Goal: Task Accomplishment & Management: Use online tool/utility

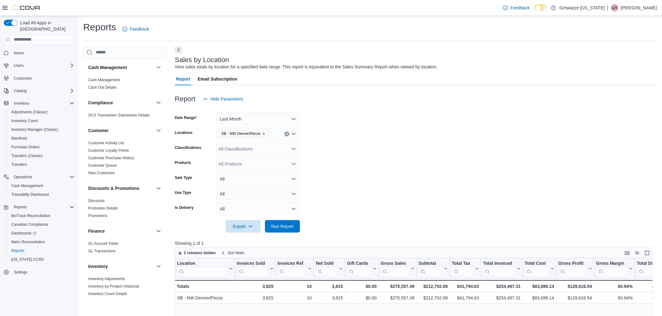
scroll to position [347, 0]
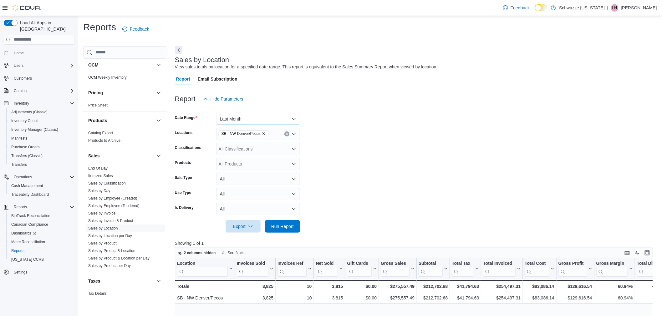
click at [289, 119] on button "Last Month" at bounding box center [258, 119] width 84 height 13
click at [245, 184] on span "Last Quarter" at bounding box center [261, 185] width 71 height 8
click at [289, 227] on span "Run Report" at bounding box center [282, 226] width 23 height 6
click at [235, 228] on span "Export" at bounding box center [243, 226] width 28 height 13
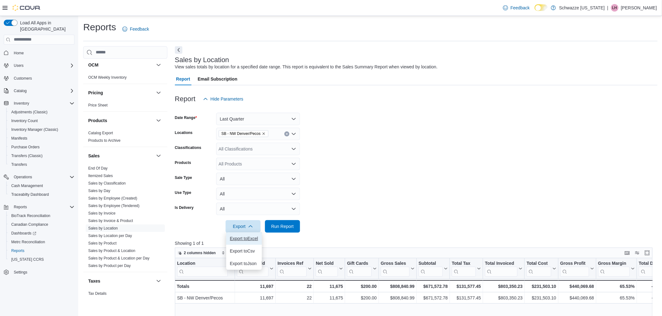
click at [235, 240] on span "Export to Excel" at bounding box center [244, 238] width 28 height 5
click at [276, 120] on button "Last Quarter" at bounding box center [258, 119] width 84 height 13
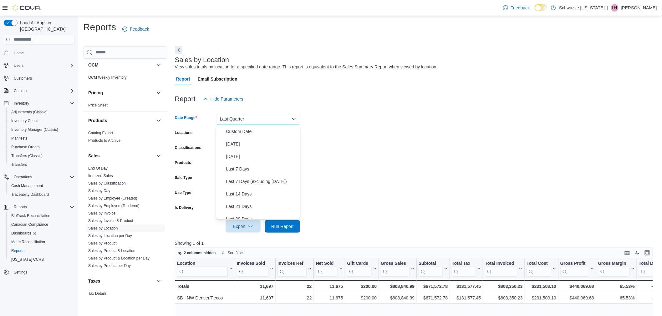
scroll to position [84, 0]
click at [263, 160] on span "Last Month" at bounding box center [261, 160] width 71 height 8
click at [286, 229] on span "Run Report" at bounding box center [282, 226] width 23 height 6
click at [242, 227] on span "Export" at bounding box center [243, 226] width 28 height 13
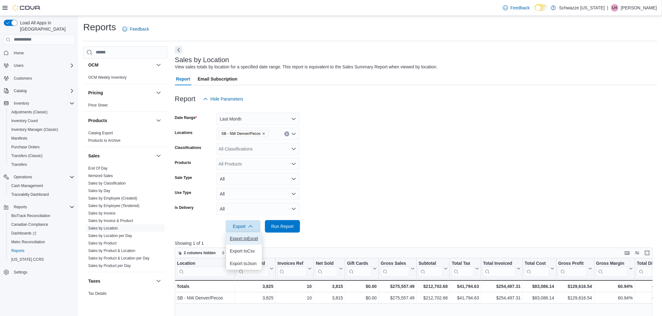
click at [239, 235] on button "Export to Excel" at bounding box center [244, 239] width 36 height 13
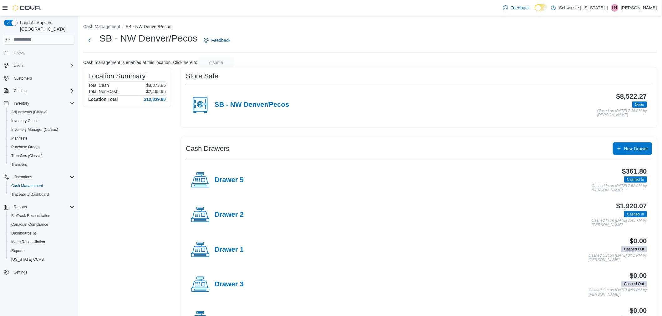
click at [229, 180] on h4 "Drawer 5" at bounding box center [229, 180] width 29 height 8
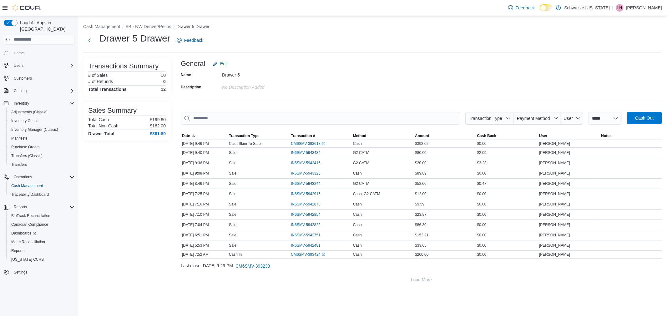
click at [639, 118] on span "Cash Out" at bounding box center [644, 118] width 18 height 6
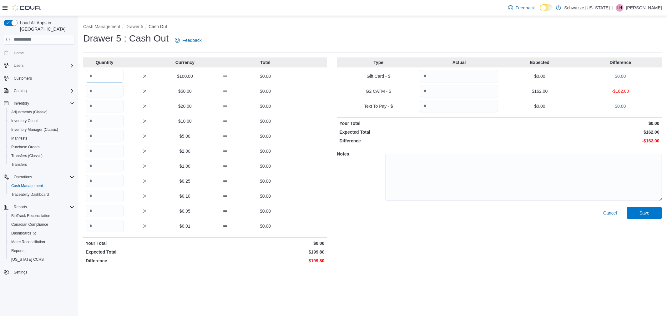
click at [100, 80] on input "Quantity" at bounding box center [105, 76] width 38 height 13
type input "*"
drag, startPoint x: 494, startPoint y: 145, endPoint x: 479, endPoint y: 130, distance: 21.5
click at [494, 145] on div "Type Actual Expected Difference Gift Card - $ $0.00 $0.00 G2 CATM - $ $162.00 -…" at bounding box center [499, 162] width 325 height 209
click at [461, 101] on input "Quantity" at bounding box center [459, 106] width 78 height 13
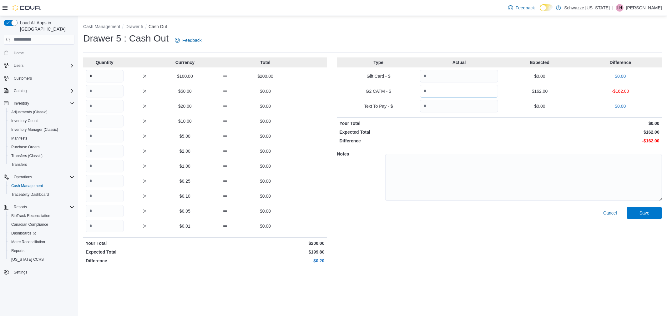
click at [458, 92] on input "Quantity" at bounding box center [459, 91] width 78 height 13
click at [485, 182] on textarea at bounding box center [523, 177] width 277 height 47
type textarea "**********"
click at [432, 91] on input "Quantity" at bounding box center [459, 91] width 78 height 13
type input "***"
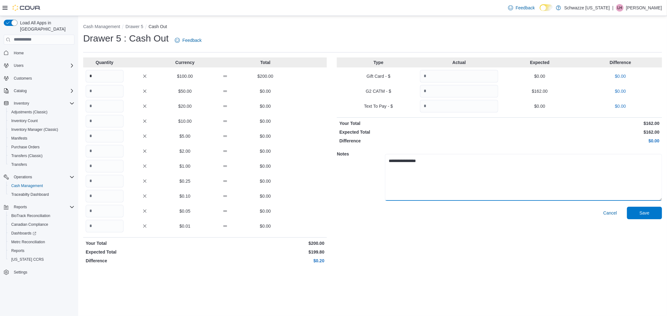
click at [445, 158] on textarea "**********" at bounding box center [523, 177] width 277 height 47
type textarea "**********"
click at [644, 211] on span "Save" at bounding box center [645, 213] width 10 height 6
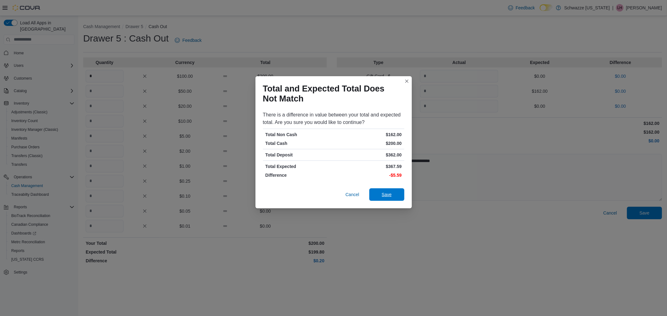
click at [382, 192] on span "Save" at bounding box center [387, 195] width 10 height 6
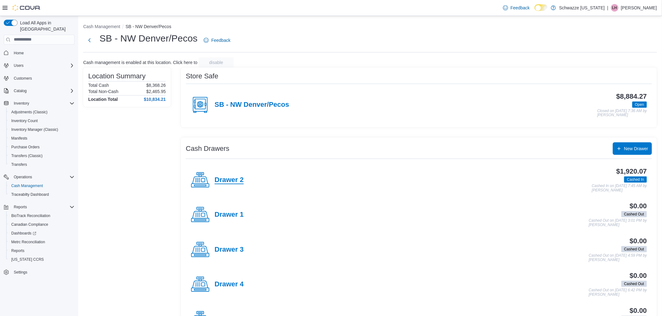
click at [229, 182] on h4 "Drawer 2" at bounding box center [229, 180] width 29 height 8
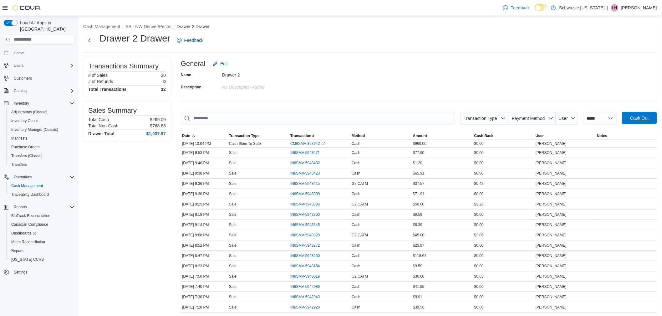
click at [635, 116] on span "Cash Out" at bounding box center [639, 118] width 18 height 6
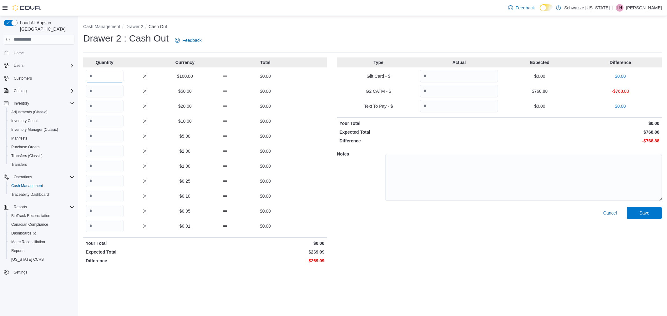
click at [99, 78] on input "Quantity" at bounding box center [105, 76] width 38 height 13
type input "*"
click at [491, 180] on textarea at bounding box center [523, 177] width 277 height 47
click at [447, 86] on input "Quantity" at bounding box center [459, 91] width 78 height 13
click at [440, 93] on input "Quantity" at bounding box center [459, 91] width 78 height 13
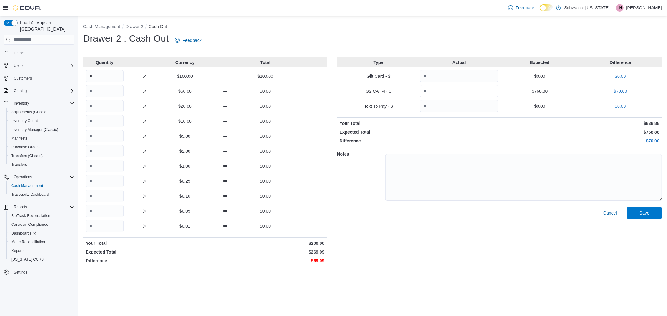
type input "******"
click at [444, 185] on textarea at bounding box center [523, 177] width 277 height 47
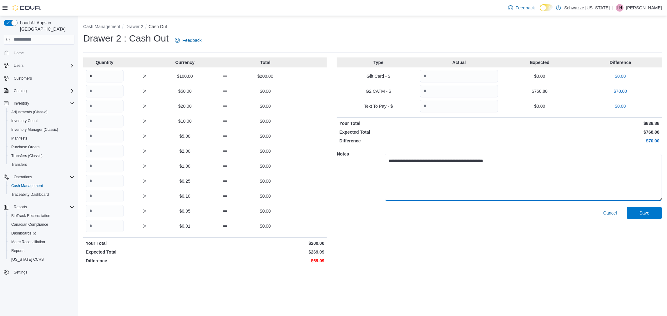
click at [405, 160] on textarea "**********" at bounding box center [523, 177] width 277 height 47
type textarea "**********"
click at [640, 211] on span "Save" at bounding box center [645, 213] width 10 height 6
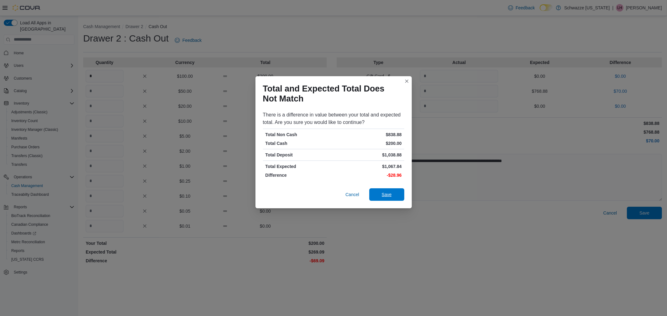
click at [380, 199] on span "Save" at bounding box center [387, 195] width 28 height 13
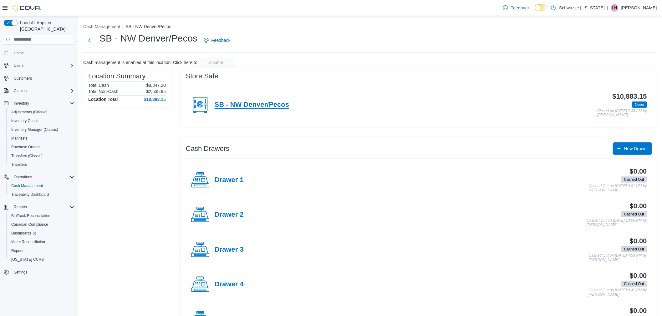
click at [244, 105] on h4 "SB - NW Denver/Pecos" at bounding box center [252, 105] width 74 height 8
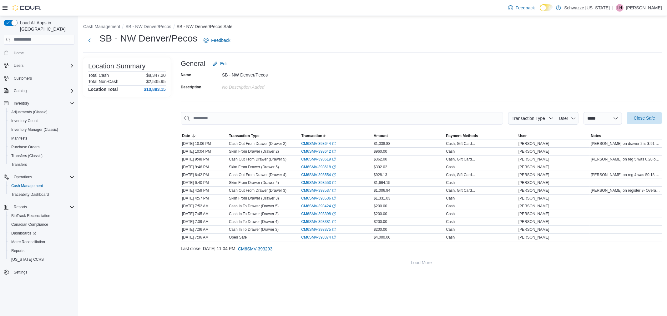
click at [654, 113] on span "Close Safe" at bounding box center [645, 118] width 28 height 13
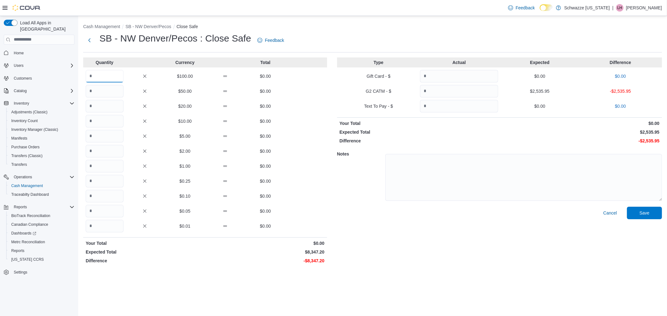
click at [104, 76] on input "Quantity" at bounding box center [105, 76] width 38 height 13
type input "**"
type input "*"
click at [96, 134] on input "*" at bounding box center [105, 136] width 38 height 13
type input "*"
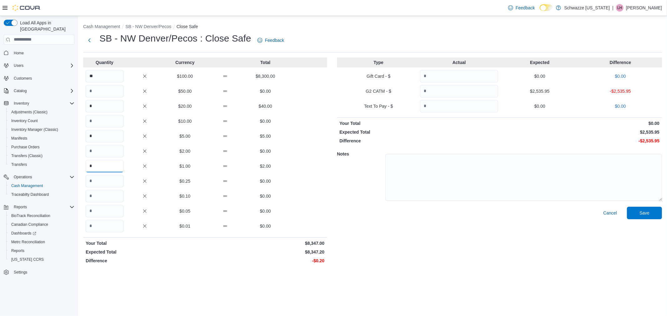
type input "*"
click at [439, 89] on input "Quantity" at bounding box center [459, 91] width 78 height 13
type input "*******"
click at [644, 214] on span "Save" at bounding box center [645, 213] width 10 height 6
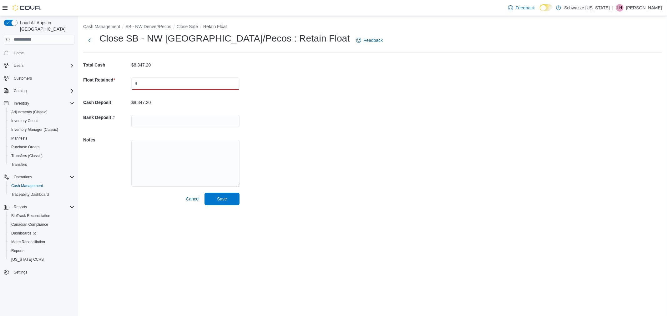
click at [173, 84] on input "text" at bounding box center [185, 84] width 108 height 13
type input "****"
click at [176, 118] on input "text" at bounding box center [185, 121] width 108 height 13
type input "****"
click at [179, 159] on textarea at bounding box center [185, 163] width 108 height 47
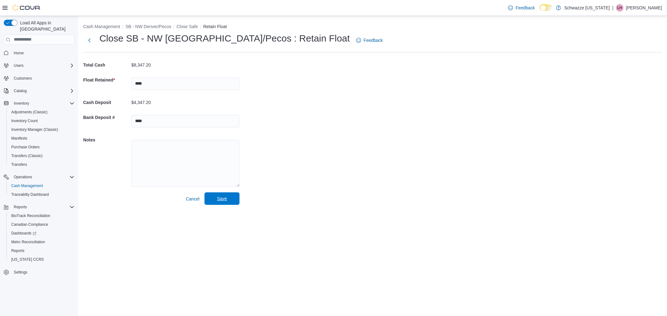
click at [234, 199] on span "Save" at bounding box center [222, 199] width 28 height 13
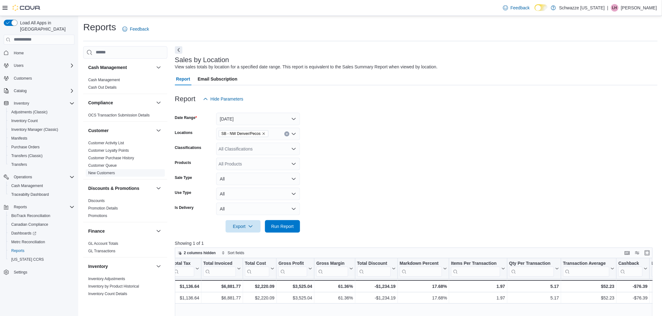
click at [99, 172] on link "New Customers" at bounding box center [101, 173] width 27 height 4
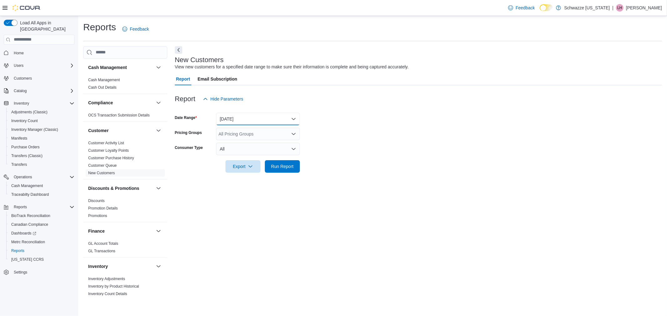
click at [242, 121] on button "[DATE]" at bounding box center [258, 119] width 84 height 13
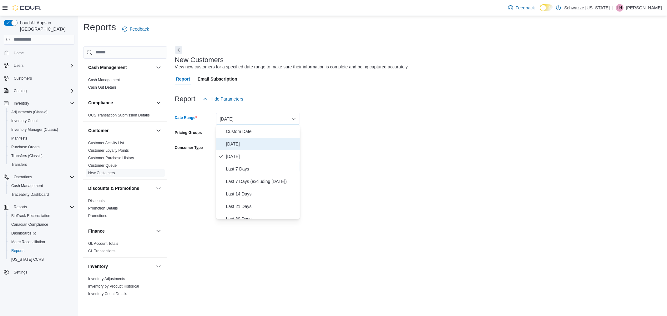
click at [238, 141] on span "[DATE]" at bounding box center [261, 144] width 71 height 8
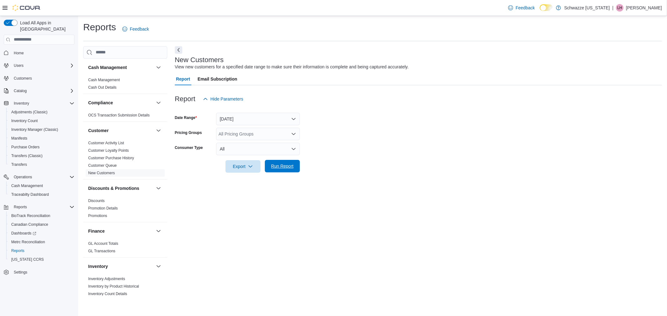
click at [279, 167] on span "Run Report" at bounding box center [282, 166] width 23 height 6
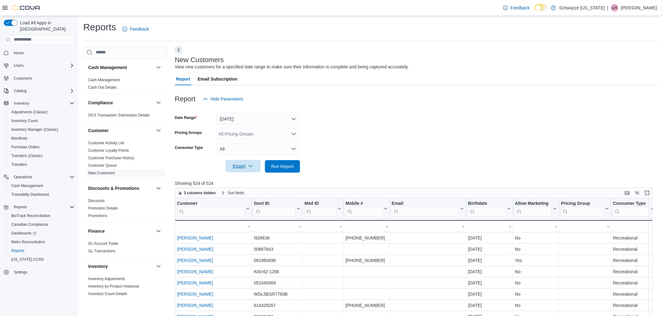
click at [244, 171] on span "Export" at bounding box center [243, 166] width 28 height 13
click at [245, 179] on span "Export to Excel" at bounding box center [244, 178] width 28 height 5
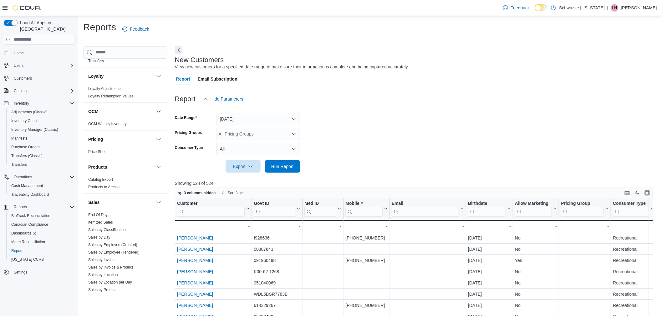
scroll to position [393, 0]
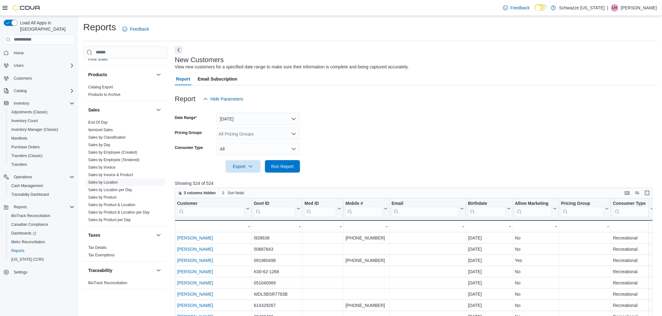
click at [113, 183] on link "Sales by Location" at bounding box center [103, 182] width 30 height 4
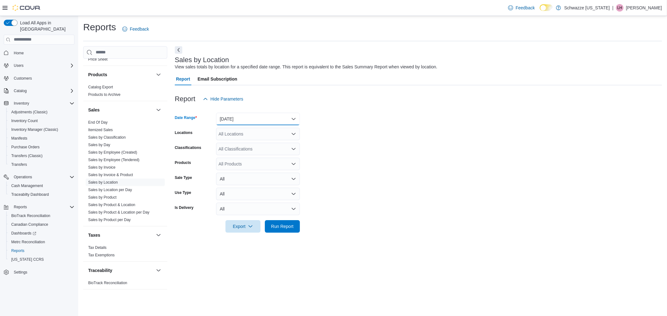
click at [264, 124] on button "[DATE]" at bounding box center [258, 119] width 84 height 13
click at [417, 160] on form "Date Range [DATE] Locations All Locations Classifications All Classifications P…" at bounding box center [418, 169] width 487 height 128
click at [296, 226] on span "Run Report" at bounding box center [283, 226] width 28 height 13
click at [266, 131] on div "All Locations" at bounding box center [258, 134] width 84 height 13
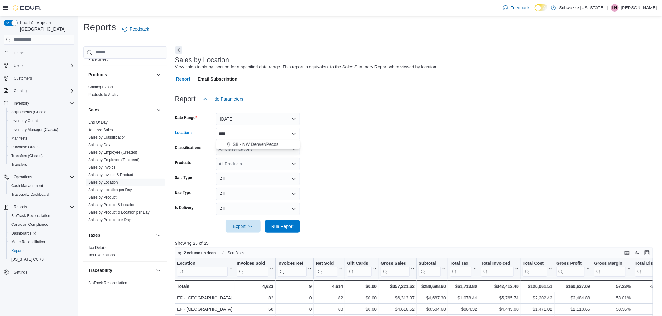
type input "***"
click at [263, 144] on span "SB - NW Denver/Pecos" at bounding box center [256, 144] width 46 height 6
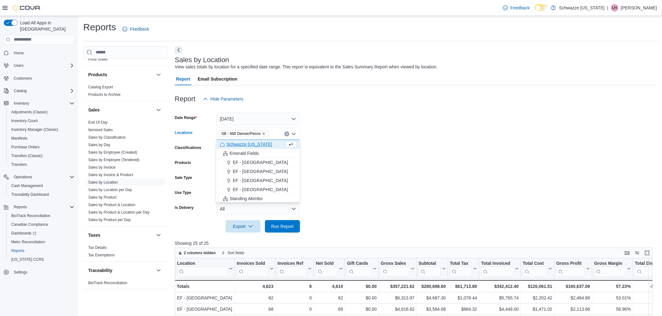
drag, startPoint x: 327, startPoint y: 183, endPoint x: 299, endPoint y: 204, distance: 34.4
click at [326, 183] on form "Date Range [DATE] Locations [GEOGRAPHIC_DATA] - [GEOGRAPHIC_DATA] [GEOGRAPHIC_D…" at bounding box center [416, 169] width 483 height 128
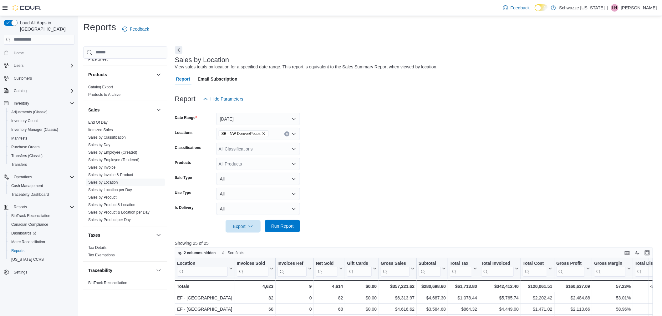
click at [292, 230] on span "Run Report" at bounding box center [283, 226] width 28 height 13
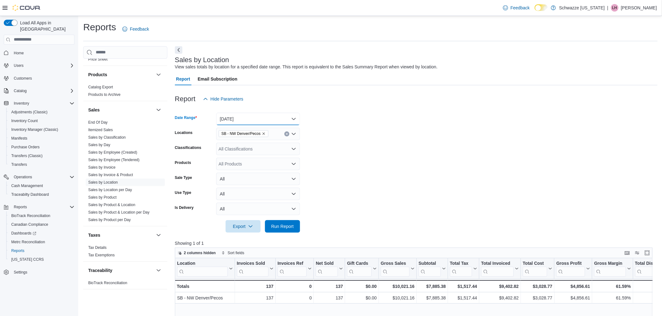
click at [262, 119] on button "[DATE]" at bounding box center [258, 119] width 84 height 13
click at [253, 141] on span "[DATE]" at bounding box center [261, 144] width 71 height 8
click at [291, 223] on span "Run Report" at bounding box center [282, 226] width 23 height 6
